Goal: Task Accomplishment & Management: Complete application form

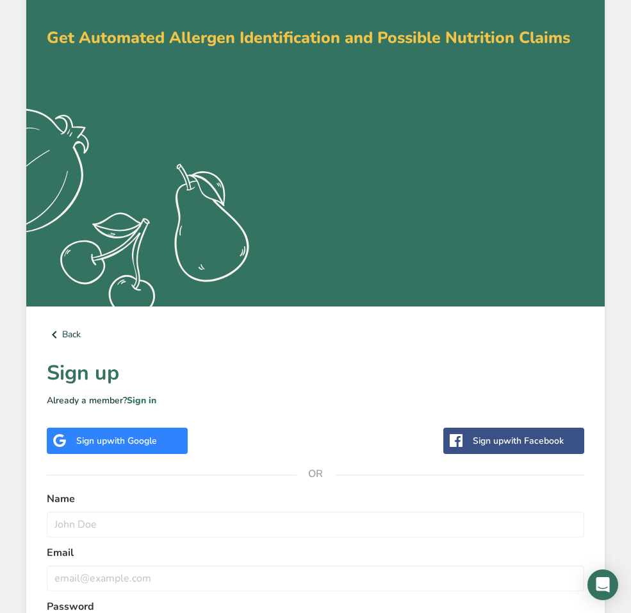
scroll to position [65, 0]
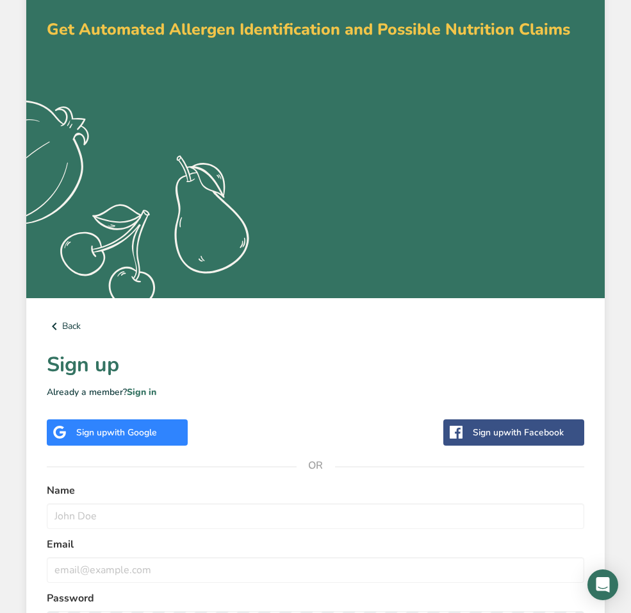
click at [148, 429] on span "with Google" at bounding box center [132, 432] width 50 height 12
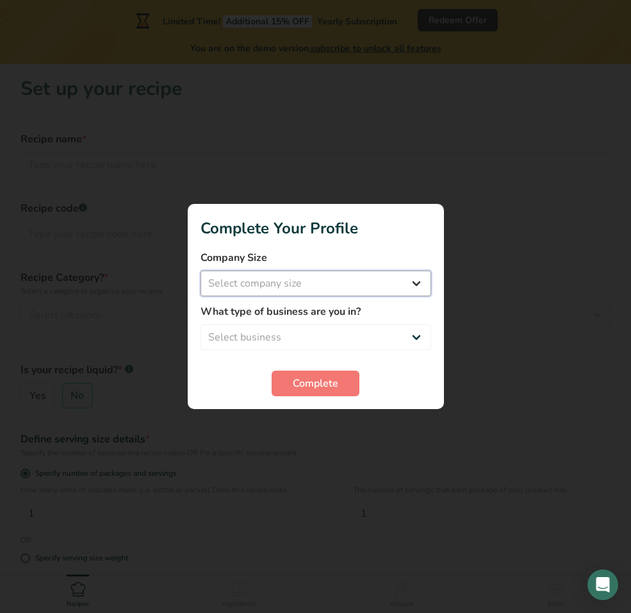
click at [308, 284] on select "Select company size Fewer than 10 Employees 10 to 50 Employees 51 to 500 Employ…" at bounding box center [316, 284] width 231 height 26
click at [333, 292] on select "Select company size Fewer than 10 Employees 10 to 50 Employees 51 to 500 Employ…" at bounding box center [316, 284] width 231 height 26
select select "1"
click at [201, 271] on select "Select company size Fewer than 10 Employees 10 to 50 Employees 51 to 500 Employ…" at bounding box center [316, 284] width 231 height 26
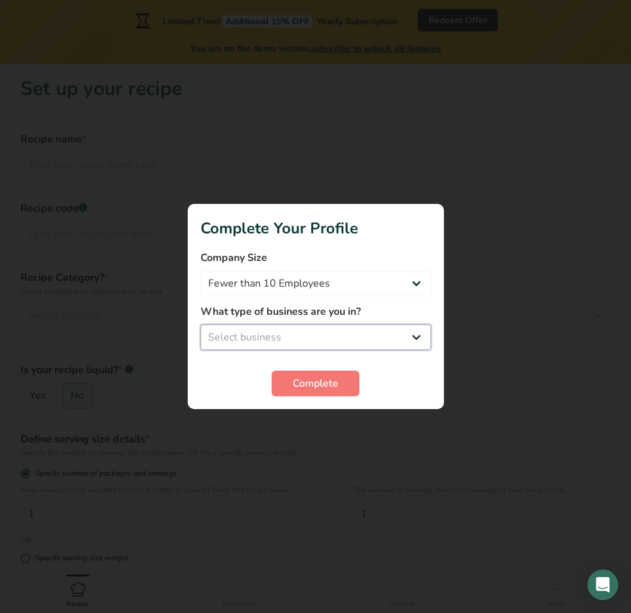
click at [304, 337] on select "Select business Packaged Food Manufacturer Restaurant & Cafe Bakery Meal Plans …" at bounding box center [316, 337] width 231 height 26
select select "5"
click at [201, 324] on select "Select business Packaged Food Manufacturer Restaurant & Cafe Bakery Meal Plans …" at bounding box center [316, 337] width 231 height 26
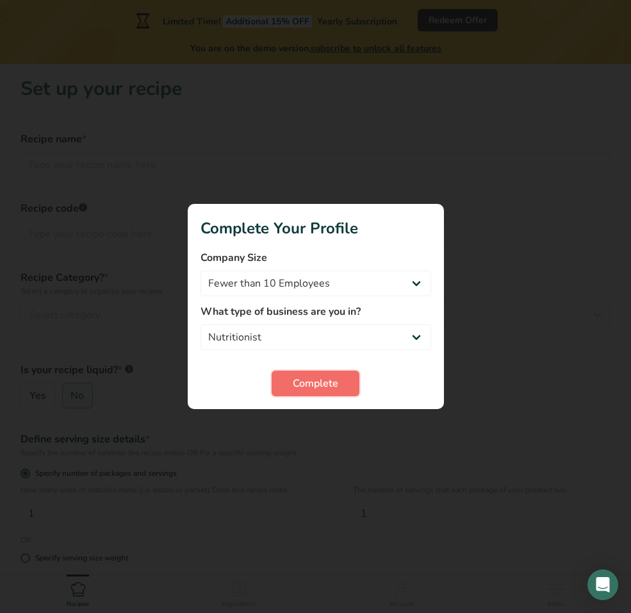
click at [310, 383] on span "Complete" at bounding box center [316, 383] width 46 height 15
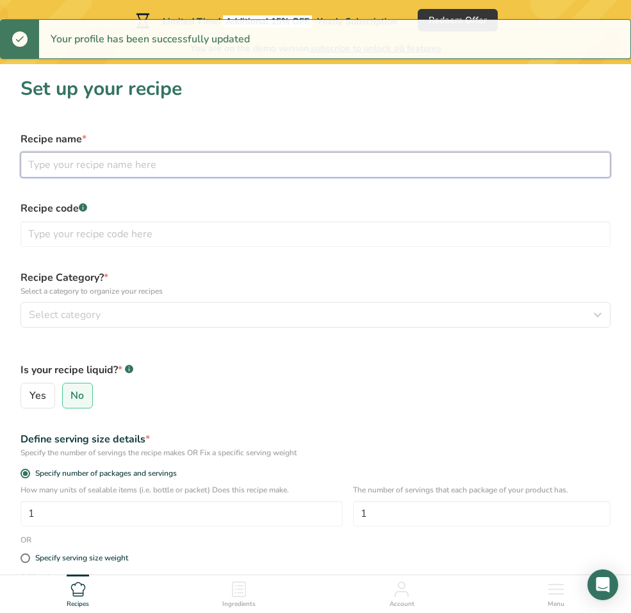
click at [144, 166] on input "text" at bounding box center [316, 165] width 590 height 26
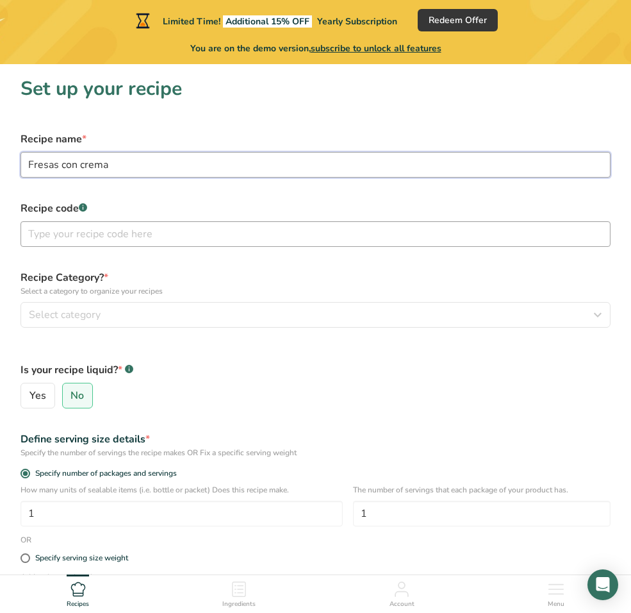
type input "Fresas con crema"
click at [103, 233] on input "text" at bounding box center [316, 234] width 590 height 26
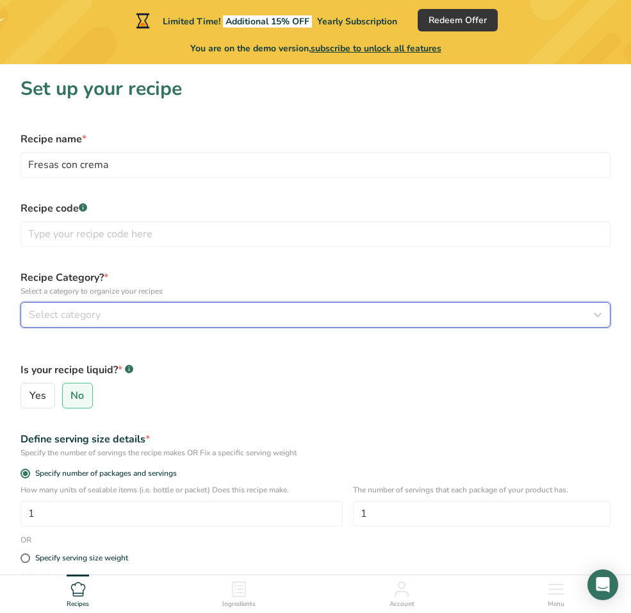
click at [161, 314] on div "Select category" at bounding box center [312, 314] width 566 height 15
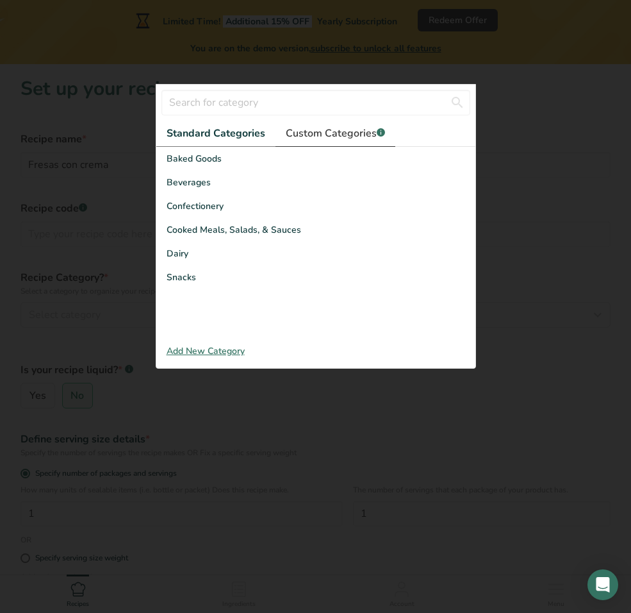
click at [301, 135] on span "Custom Categories .a-a{fill:#347362;}.b-a{fill:#fff;}" at bounding box center [335, 133] width 99 height 15
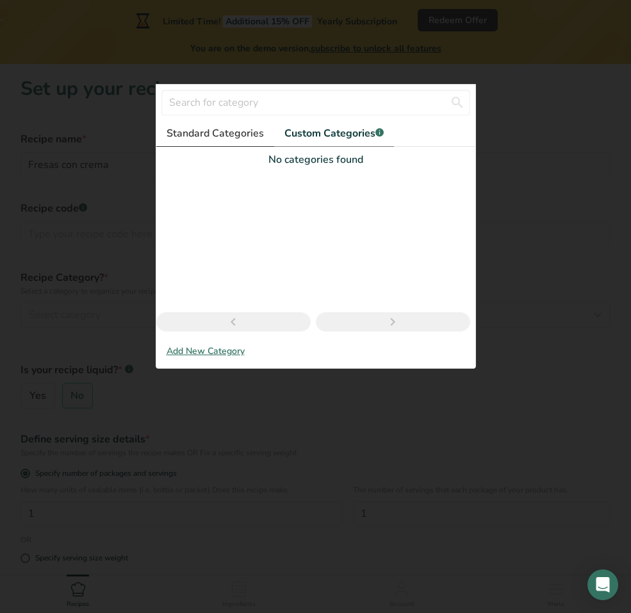
click at [245, 126] on span "Standard Categories" at bounding box center [215, 133] width 97 height 15
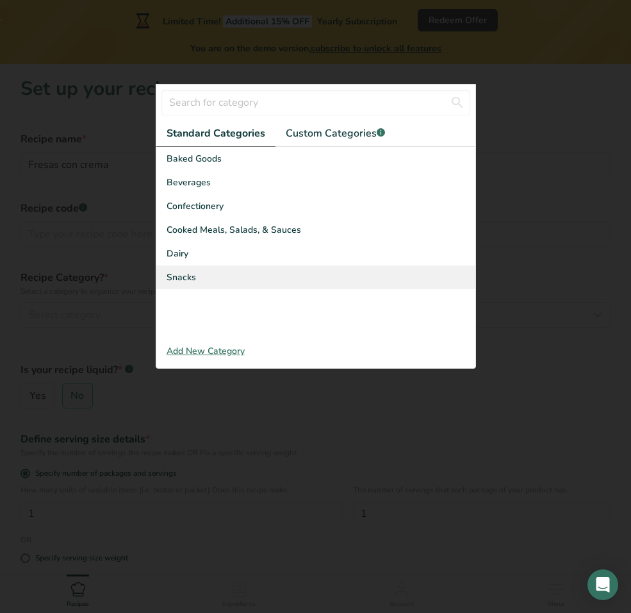
click at [212, 268] on div "Snacks" at bounding box center [315, 277] width 319 height 24
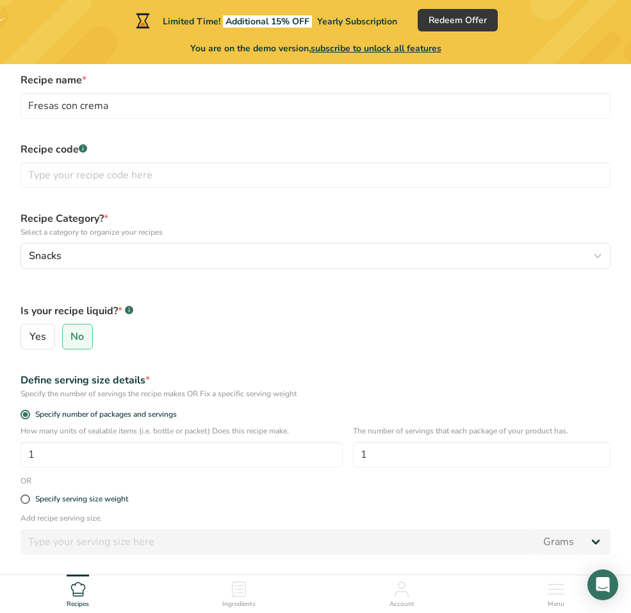
scroll to position [60, 0]
click at [46, 333] on label "Yes" at bounding box center [38, 336] width 35 height 26
click at [29, 333] on input "Yes" at bounding box center [25, 336] width 8 height 8
radio input "true"
radio input "false"
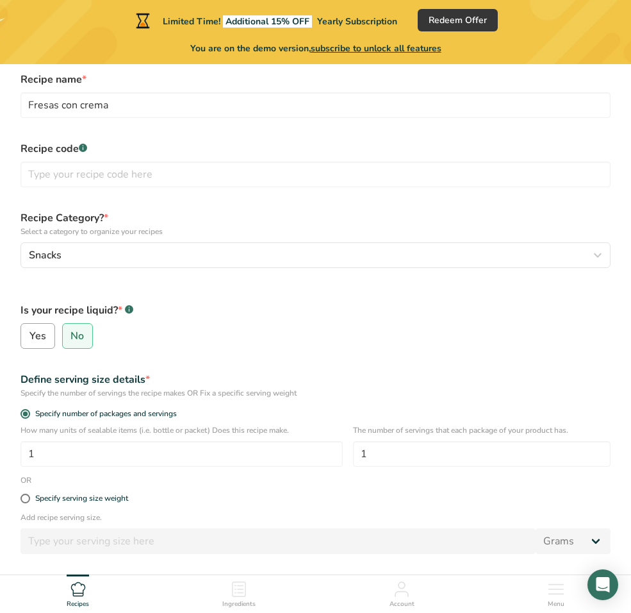
select select "22"
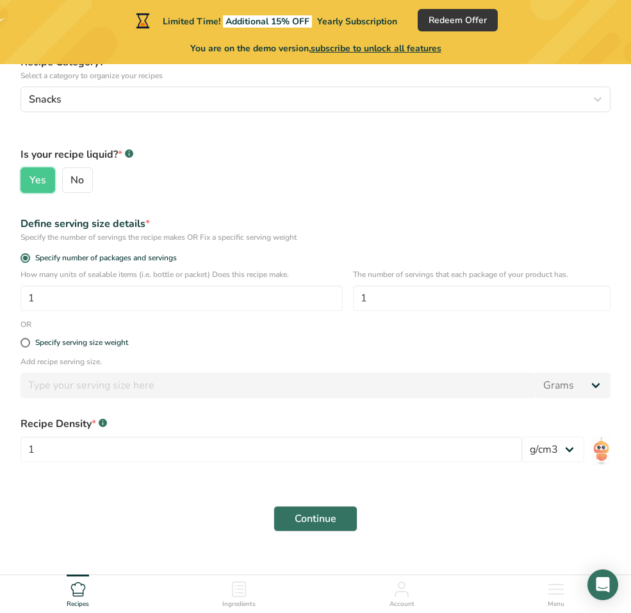
scroll to position [234, 0]
